Goal: Transaction & Acquisition: Subscribe to service/newsletter

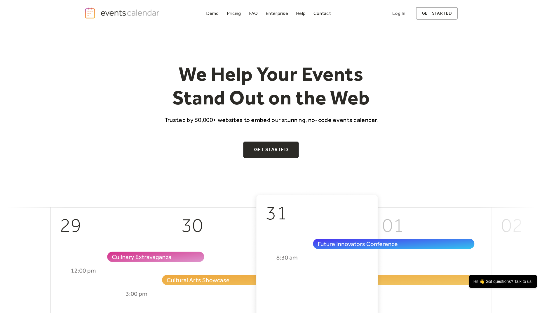
click at [227, 14] on link "Pricing" at bounding box center [234, 13] width 19 height 8
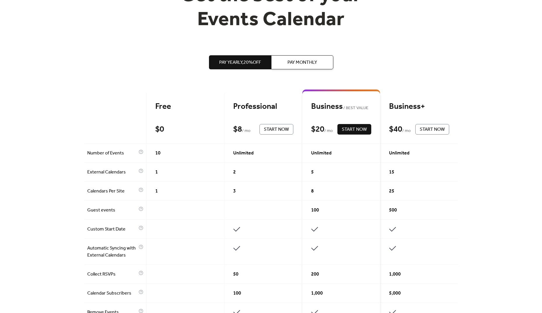
scroll to position [88, 0]
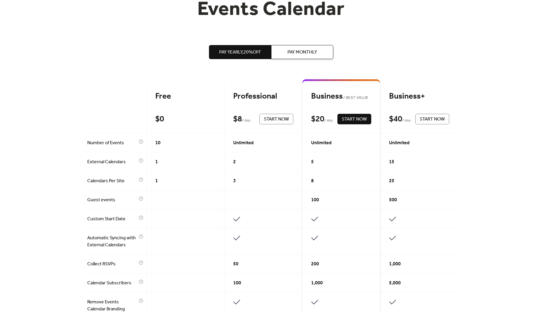
click at [285, 52] on button "Pay Monthly" at bounding box center [302, 52] width 62 height 14
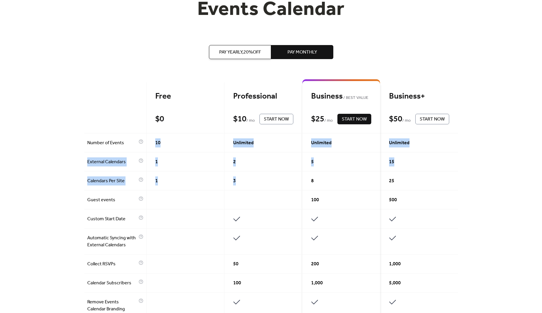
drag, startPoint x: 238, startPoint y: 180, endPoint x: 152, endPoint y: 142, distance: 93.2
click at [152, 142] on div "Free $ 0 Start Now Professional $ 10 / mo Start Now Business BEST VALUE $ 25 / …" at bounding box center [271, 314] width 374 height 464
click at [168, 144] on div "10" at bounding box center [186, 142] width 78 height 19
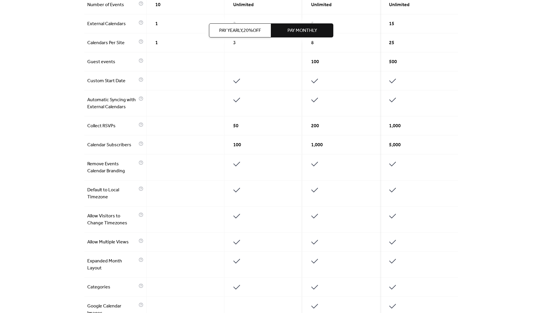
scroll to position [234, 0]
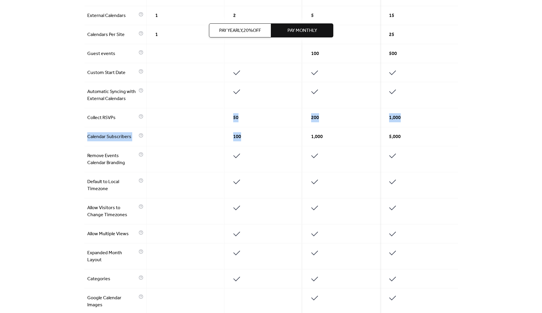
drag, startPoint x: 244, startPoint y: 137, endPoint x: 230, endPoint y: 116, distance: 24.8
click at [229, 115] on div "Free $ 0 Start Now Professional $ 10 / mo Start Now Business BEST VALUE $ 25 / …" at bounding box center [271, 168] width 374 height 464
click at [245, 140] on div "100" at bounding box center [264, 136] width 78 height 19
click at [235, 117] on span "50" at bounding box center [235, 117] width 5 height 7
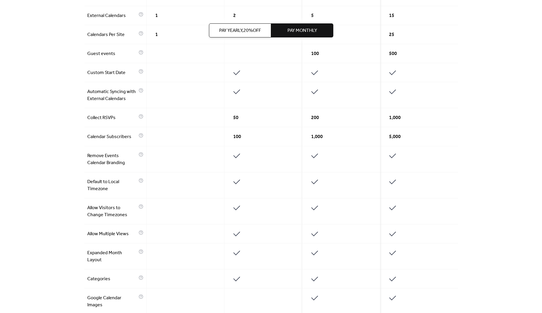
click at [237, 135] on span "100" at bounding box center [237, 136] width 8 height 7
click at [207, 140] on div at bounding box center [186, 136] width 78 height 19
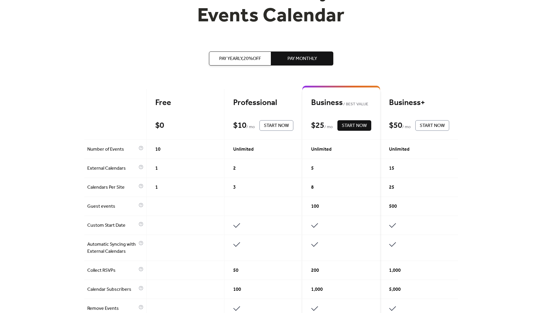
scroll to position [117, 0]
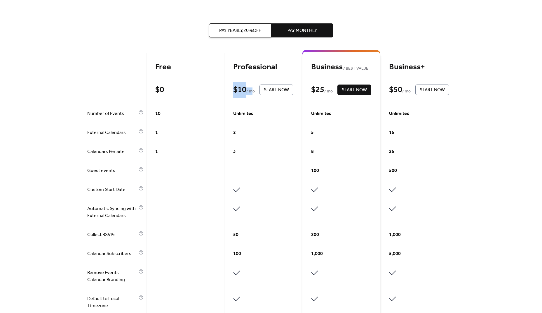
drag, startPoint x: 233, startPoint y: 91, endPoint x: 252, endPoint y: 89, distance: 19.1
click at [252, 89] on div "$ 10 / mo" at bounding box center [244, 90] width 23 height 10
click at [249, 113] on span "Unlimited" at bounding box center [243, 113] width 20 height 7
drag, startPoint x: 235, startPoint y: 133, endPoint x: 232, endPoint y: 132, distance: 3.4
click at [232, 132] on div "2" at bounding box center [264, 132] width 78 height 19
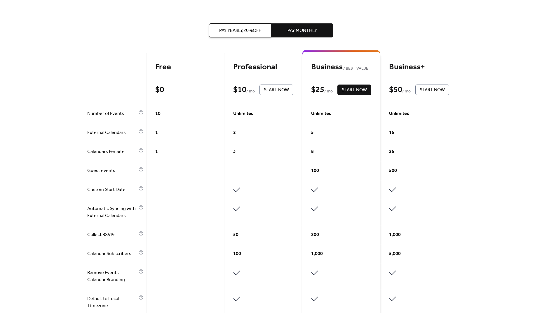
click at [238, 133] on div "2" at bounding box center [264, 132] width 78 height 19
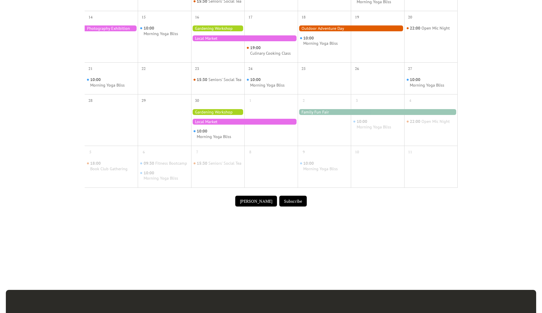
scroll to position [234, 0]
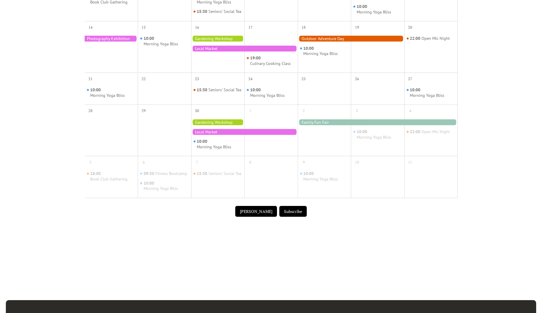
drag, startPoint x: 256, startPoint y: 217, endPoint x: 182, endPoint y: 221, distance: 74.6
click at [182, 220] on div "[PERSON_NAME] Subscribe" at bounding box center [271, 211] width 373 height 18
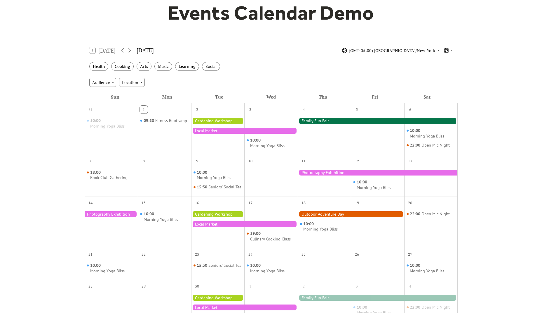
scroll to position [29, 0]
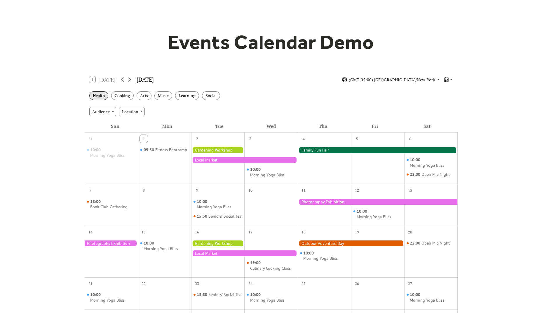
click at [98, 96] on div "Health" at bounding box center [98, 95] width 19 height 9
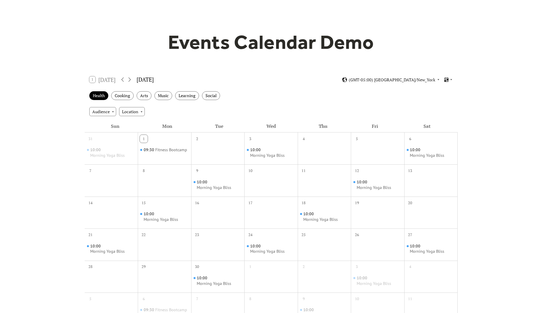
click at [133, 99] on div "Health Cooking Arts Music Learning Social" at bounding box center [271, 96] width 373 height 16
click at [127, 97] on div "Cooking" at bounding box center [122, 95] width 22 height 9
click at [144, 97] on div "Arts" at bounding box center [144, 95] width 15 height 9
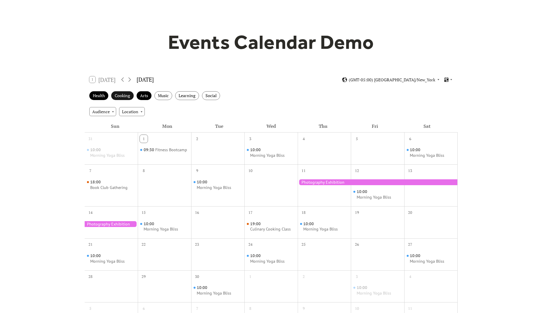
click at [125, 96] on div "Cooking" at bounding box center [122, 95] width 22 height 9
click at [99, 95] on div "Health" at bounding box center [98, 95] width 19 height 9
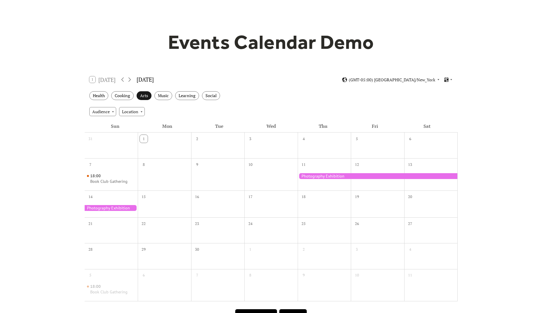
click at [142, 96] on div "Arts" at bounding box center [144, 95] width 15 height 9
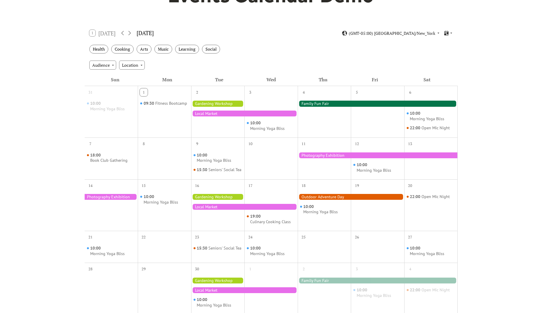
scroll to position [0, 0]
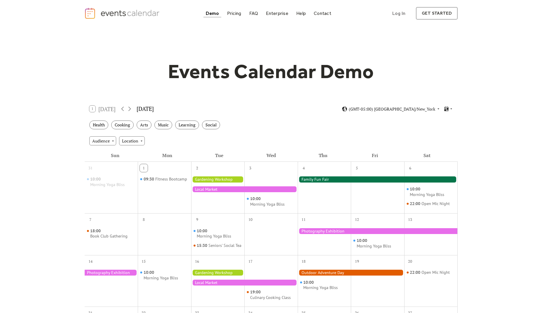
drag, startPoint x: 89, startPoint y: 110, endPoint x: 92, endPoint y: 108, distance: 3.7
click at [91, 109] on div "1 [DATE] [DATE] (GMT-05:00) [GEOGRAPHIC_DATA]/New_York" at bounding box center [271, 108] width 373 height 15
click at [92, 108] on div "1 [DATE]" at bounding box center [102, 108] width 27 height 6
click at [103, 141] on div "Audience" at bounding box center [102, 140] width 27 height 9
click at [143, 142] on div "Location" at bounding box center [132, 140] width 26 height 9
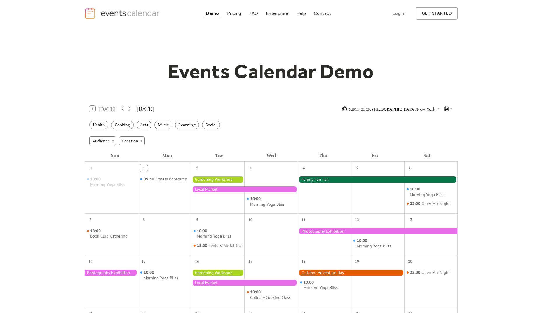
click at [73, 140] on div "Events Calendar Demo Loading the Events Calendar..." at bounding box center [271, 257] width 542 height 460
click at [117, 15] on img "home" at bounding box center [122, 13] width 77 height 12
click at [448, 110] on icon at bounding box center [447, 109] width 6 height 6
click at [439, 129] on span "Cards" at bounding box center [439, 128] width 11 height 6
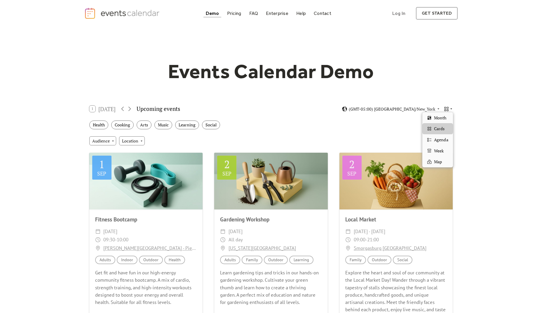
click at [448, 109] on icon at bounding box center [447, 109] width 6 height 6
click at [443, 120] on span "Month" at bounding box center [440, 118] width 12 height 6
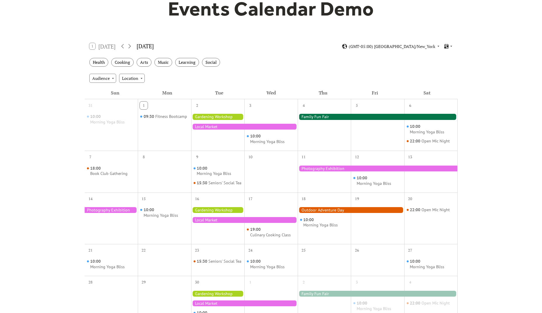
scroll to position [58, 0]
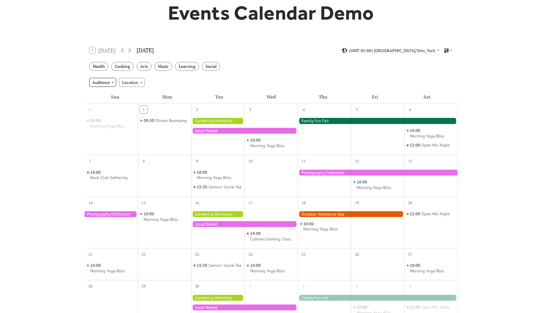
click at [111, 83] on div "Audience" at bounding box center [102, 82] width 27 height 9
click at [142, 82] on div "Location" at bounding box center [132, 82] width 26 height 9
click at [129, 83] on div "Location" at bounding box center [132, 82] width 26 height 9
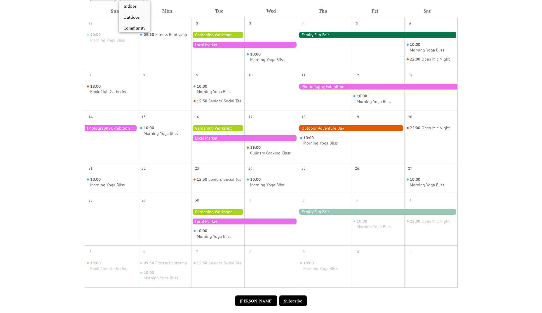
scroll to position [0, 0]
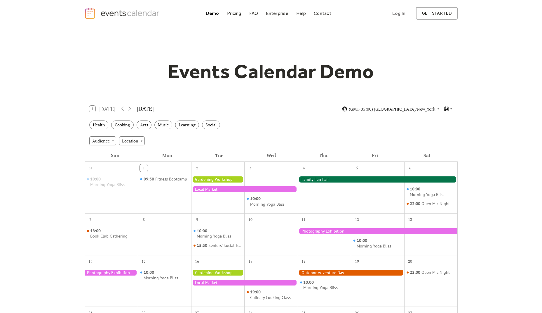
click at [486, 124] on div "Events Calendar Demo Loading the Events Calendar..." at bounding box center [271, 257] width 542 height 460
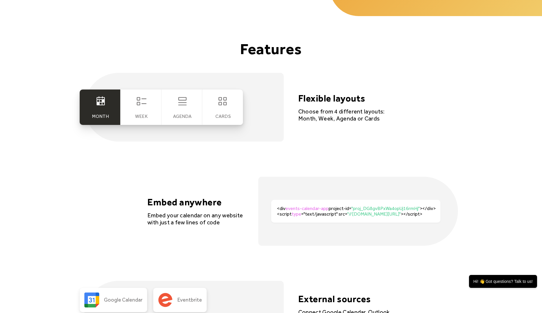
scroll to position [1168, 0]
